Goal: Check status: Check status

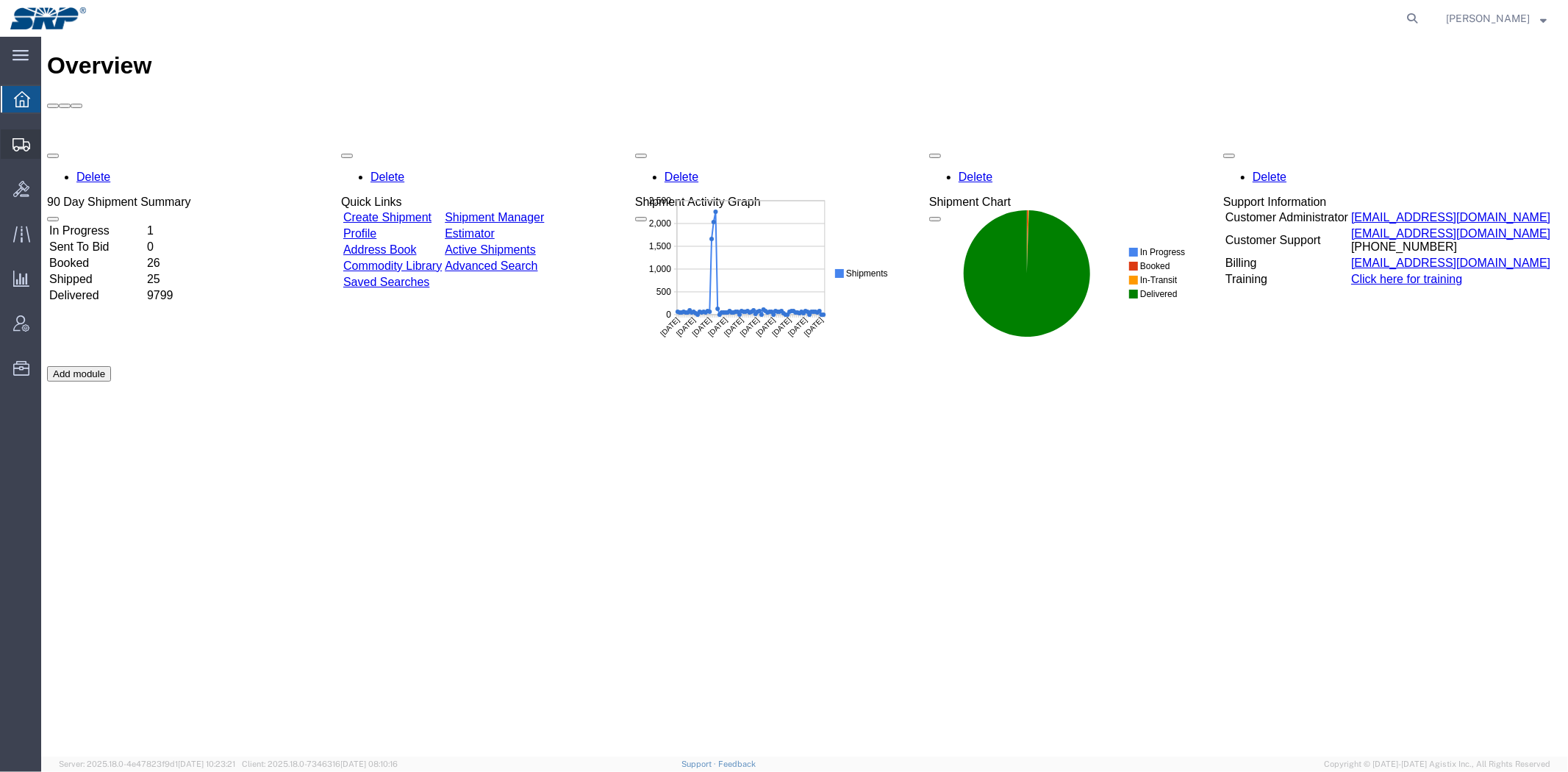
click at [0, 0] on span "Shipment Manager" at bounding box center [0, 0] width 0 height 0
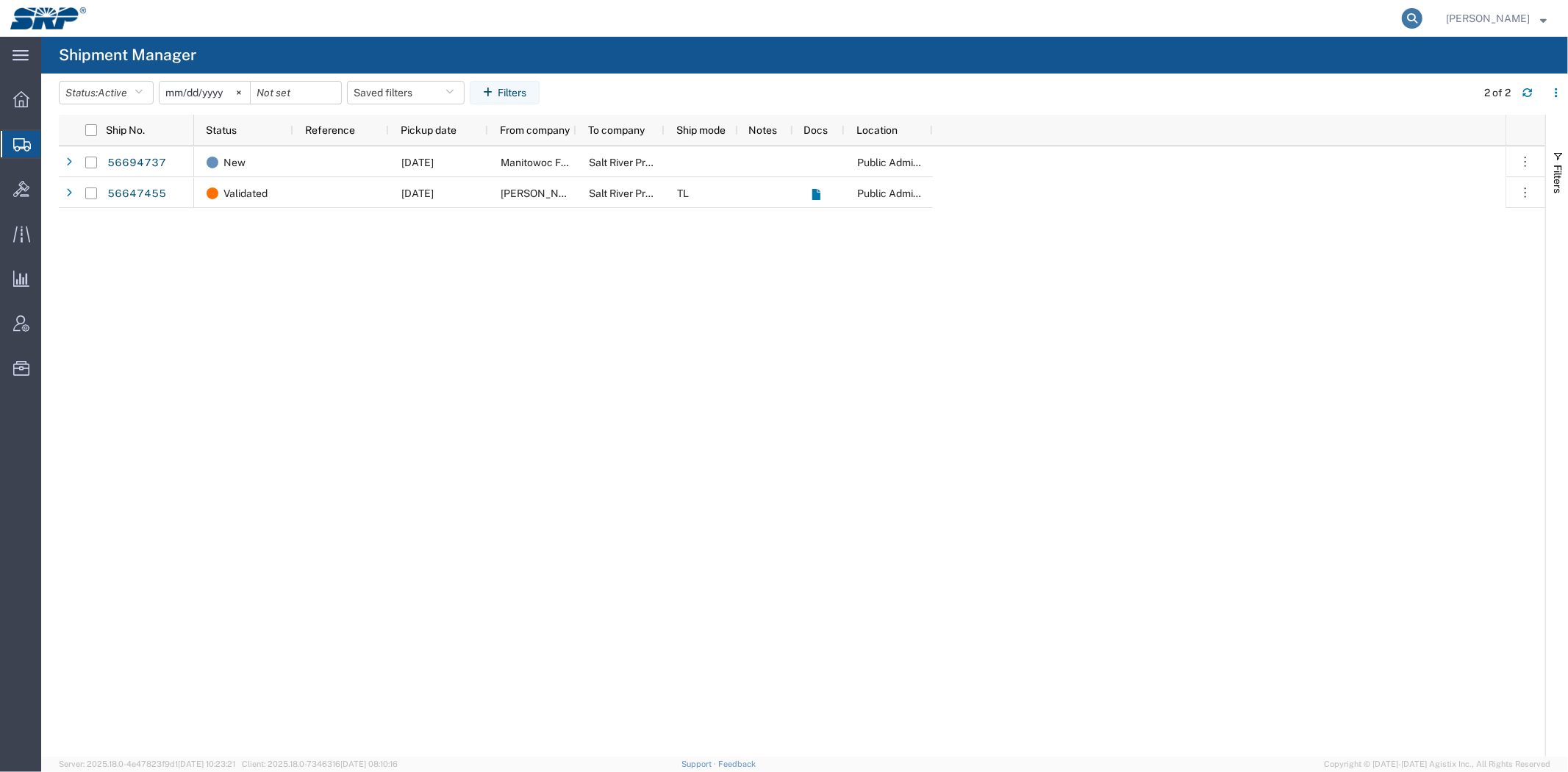
click at [1410, 12] on icon at bounding box center [1412, 18] width 20 height 20
click at [1299, 13] on input "search" at bounding box center [1179, 18] width 447 height 35
paste input "56693661"
type input "56693661"
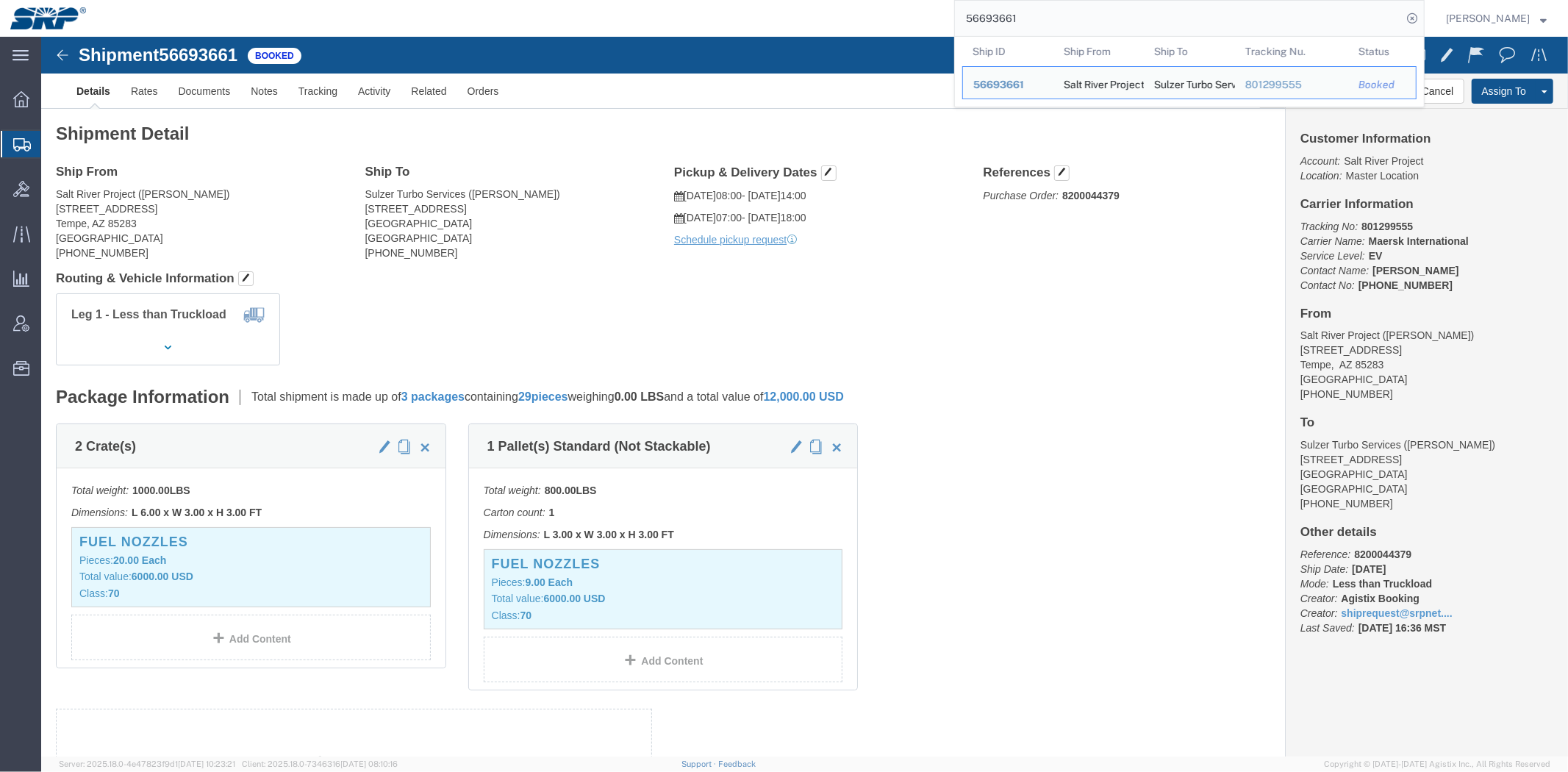
click span "56693661"
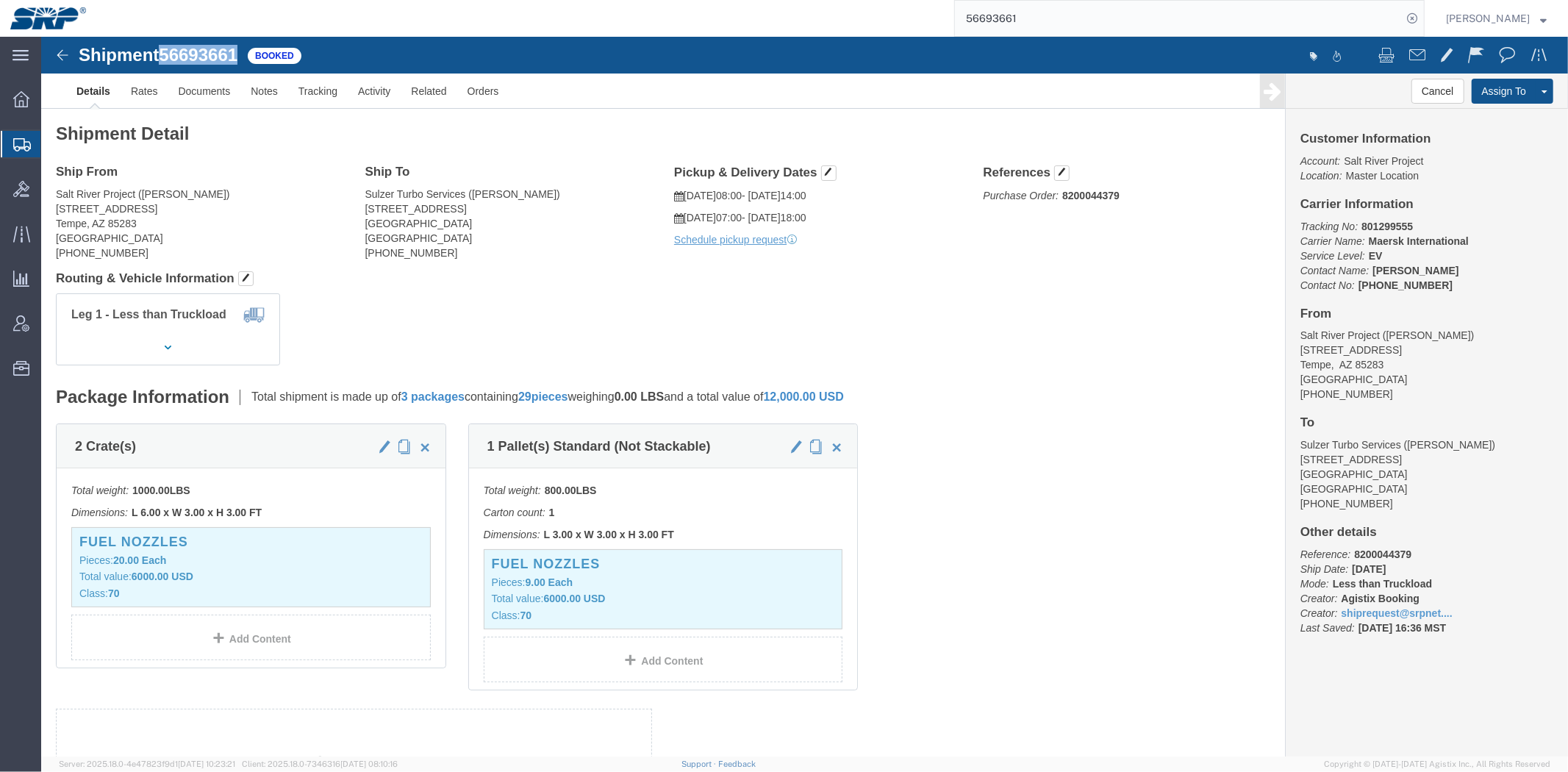
click span "56693661"
copy span "56693661"
click link "Documents"
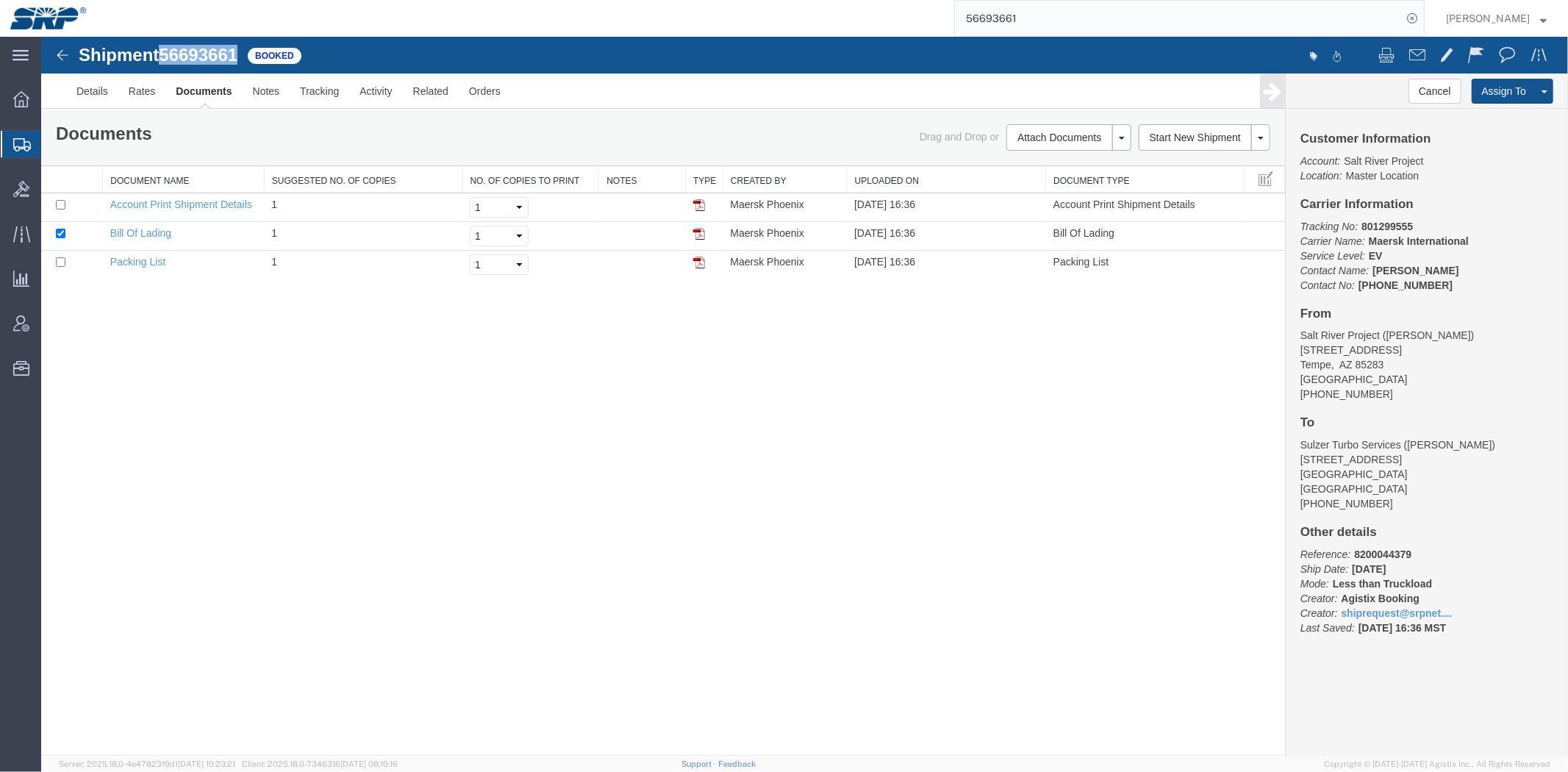
click at [372, 340] on div "Shipment 56693661 3 of 3 Booked Details Rates Documents Notes Tracking Activity…" at bounding box center [804, 395] width 1527 height 719
click at [101, 95] on link "Details" at bounding box center [91, 90] width 52 height 35
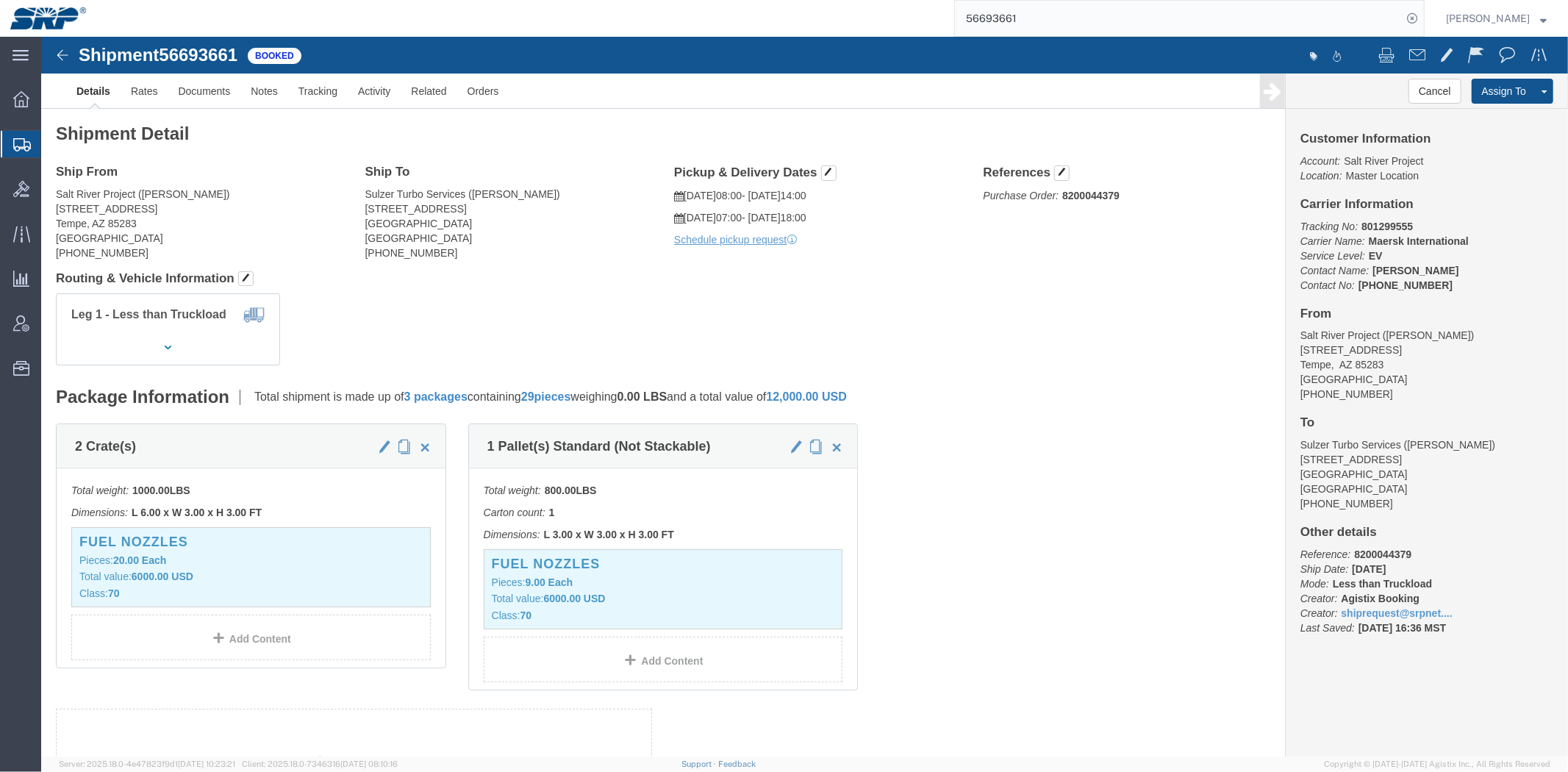
click span "56693661"
copy span "56693661"
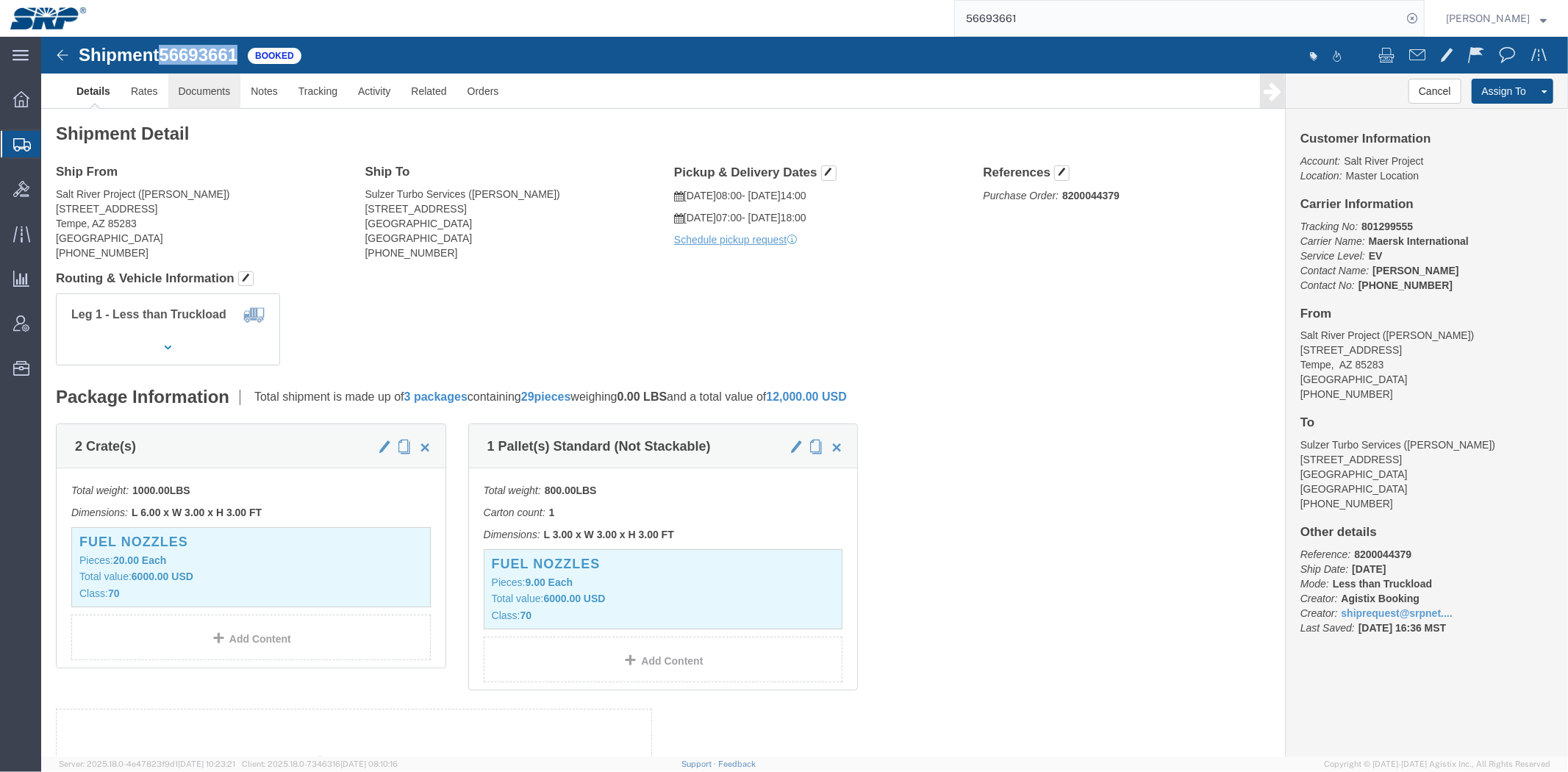
click link "Documents"
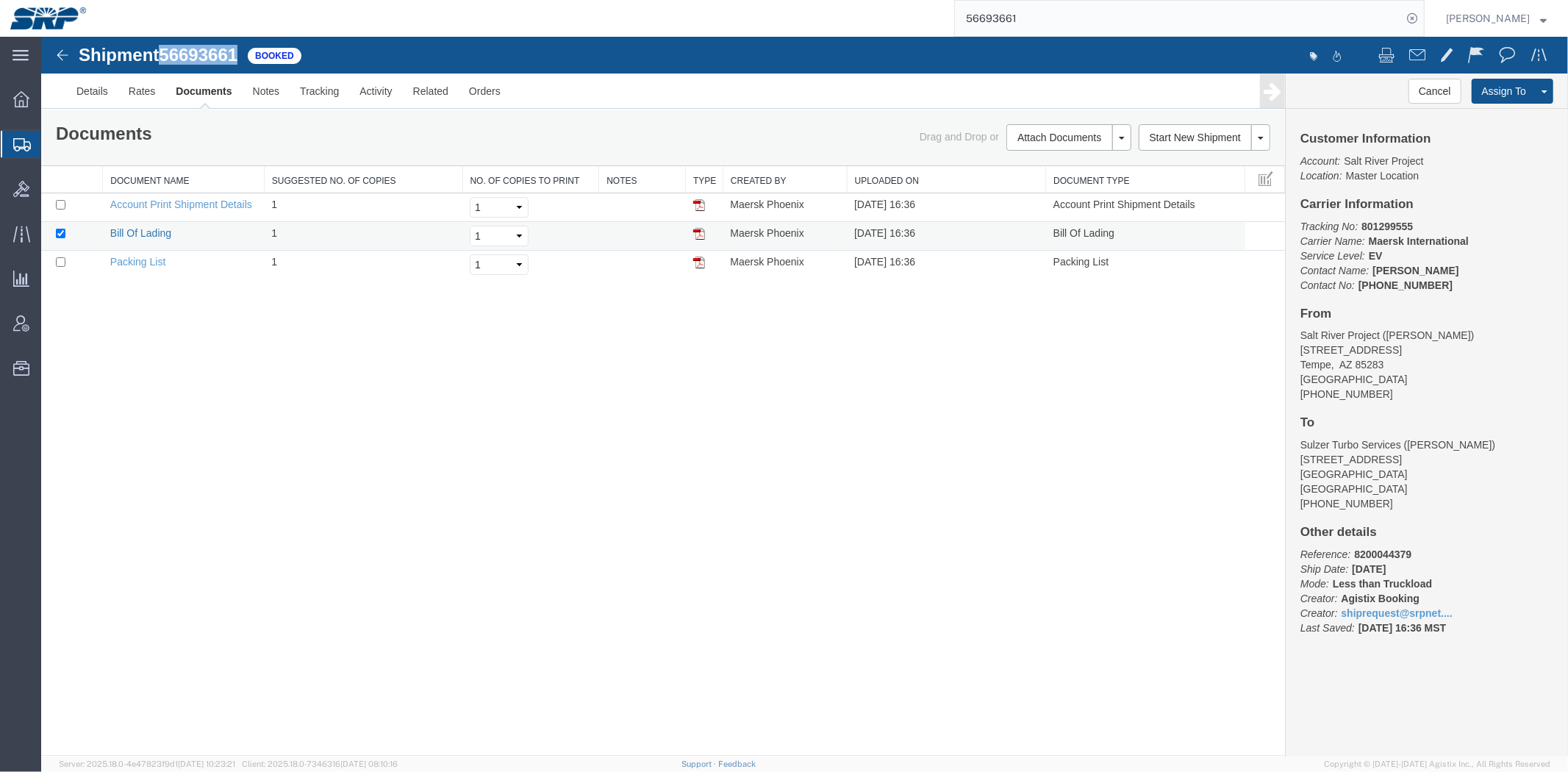
click at [141, 235] on link "Bill Of Lading" at bounding box center [140, 232] width 61 height 12
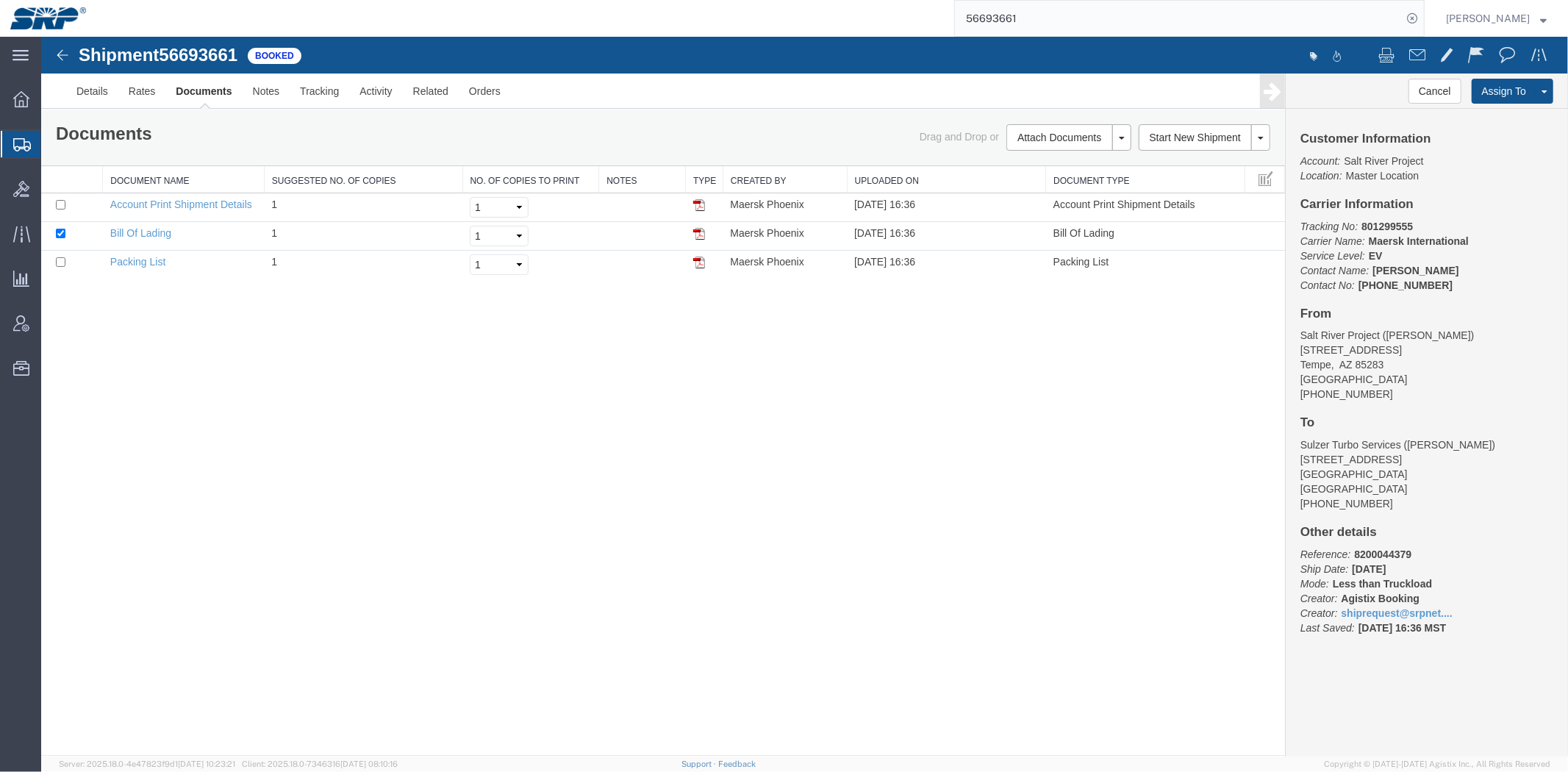
click at [1391, 224] on b "801299555" at bounding box center [1387, 226] width 52 height 12
copy p "Tracking No: 801299555"
drag, startPoint x: 1385, startPoint y: 215, endPoint x: 1394, endPoint y: 221, distance: 10.8
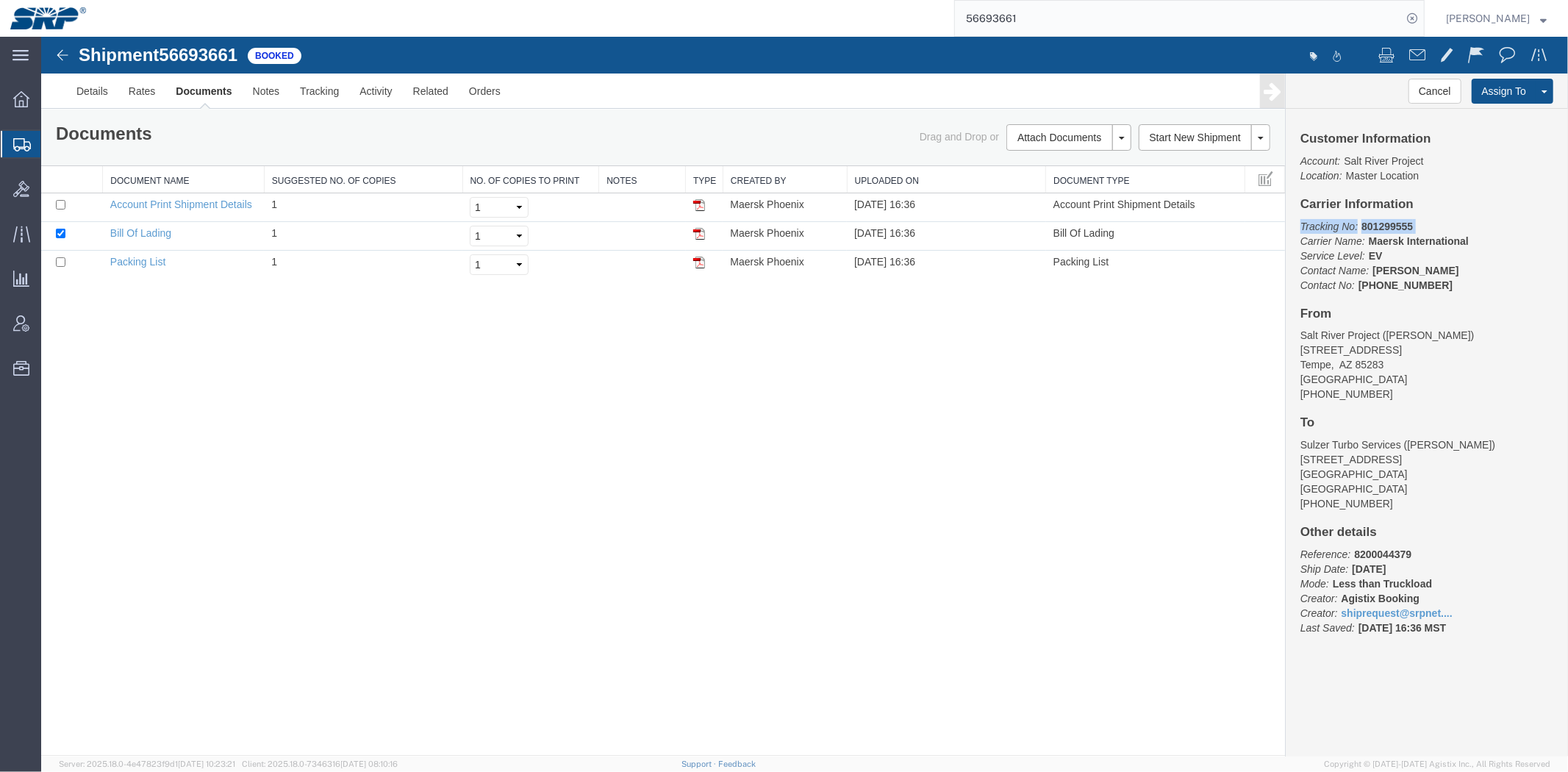
click at [1385, 215] on div "Customer Information Account: Salt River Project Location: Master Location Carr…" at bounding box center [1427, 390] width 283 height 564
click at [1394, 221] on b "801299555" at bounding box center [1387, 226] width 52 height 12
copy b "801299555"
click at [0, 0] on span "Shipment Manager" at bounding box center [0, 0] width 0 height 0
